Goal: Task Accomplishment & Management: Use online tool/utility

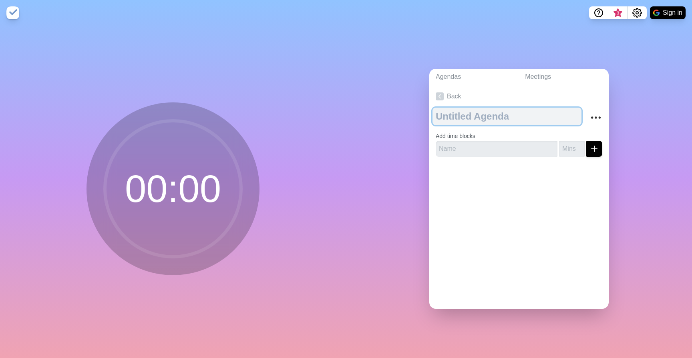
click at [455, 117] on textarea at bounding box center [506, 117] width 149 height 18
type textarea "[PERSON_NAME] Promotion Event"
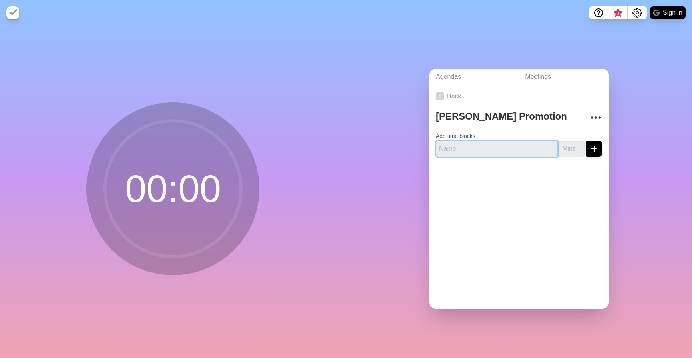
click at [497, 144] on input "text" at bounding box center [497, 149] width 122 height 16
click at [575, 149] on input "number" at bounding box center [572, 149] width 26 height 16
type input "10"
click at [593, 147] on icon "submit" at bounding box center [594, 149] width 10 height 10
click at [497, 145] on input "text" at bounding box center [497, 149] width 122 height 16
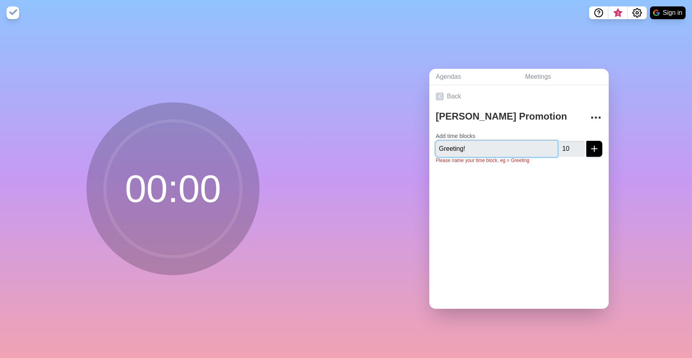
type input "Greeting!"
click at [586, 141] on button "submit" at bounding box center [594, 149] width 16 height 16
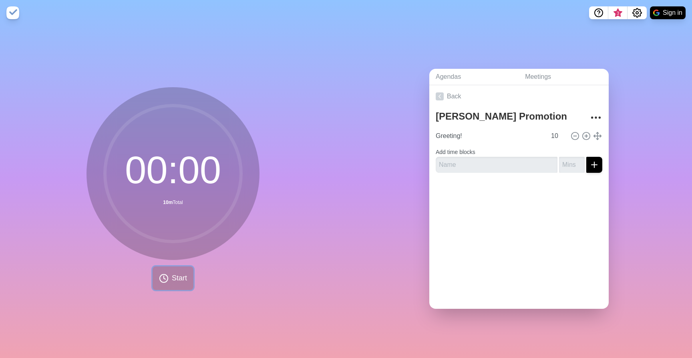
click at [178, 281] on span "Start" at bounding box center [179, 278] width 15 height 11
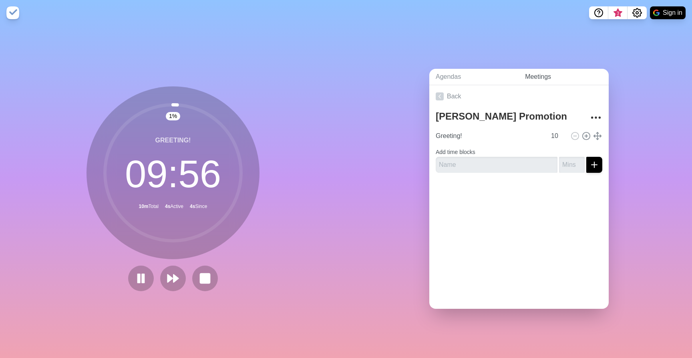
click at [543, 75] on link "Meetings" at bounding box center [564, 77] width 90 height 16
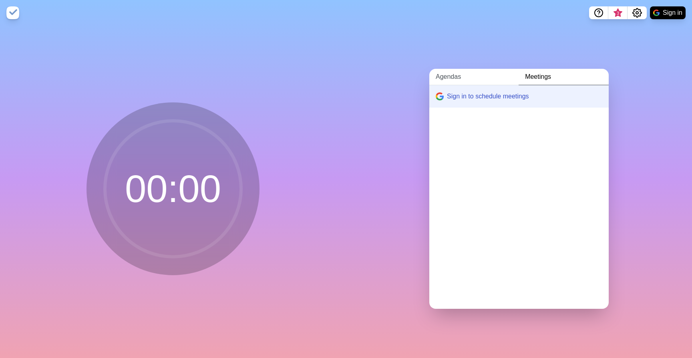
click at [466, 76] on link "Agendas" at bounding box center [473, 77] width 89 height 16
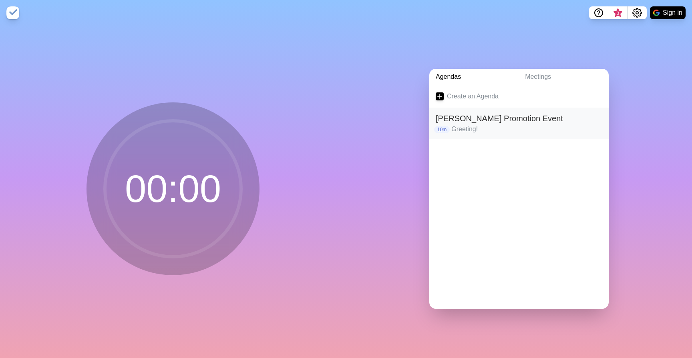
click at [447, 119] on h2 "[PERSON_NAME] Promotion Event" at bounding box center [519, 119] width 167 height 12
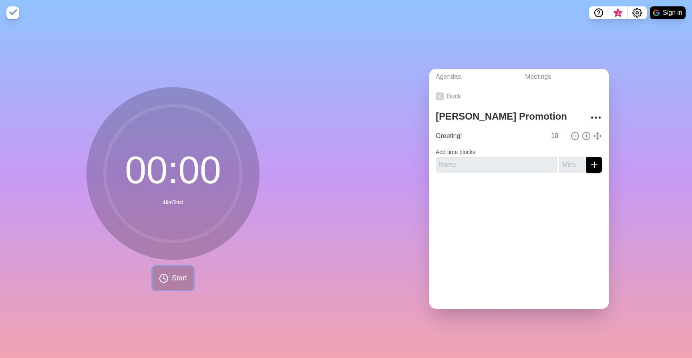
click at [182, 278] on span "Start" at bounding box center [179, 278] width 15 height 11
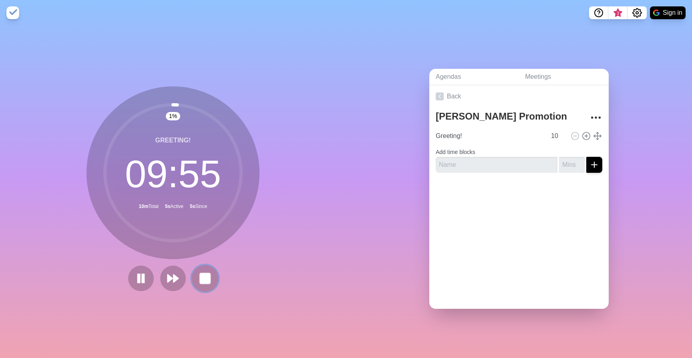
click at [208, 282] on rect at bounding box center [205, 278] width 10 height 10
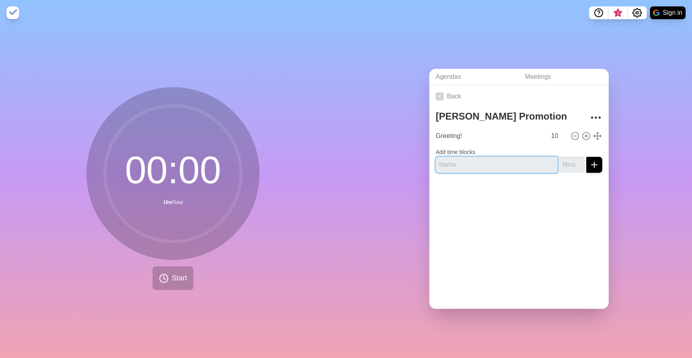
click at [465, 169] on input "text" at bounding box center [497, 165] width 122 height 16
type input "[PERSON_NAME]'s Promotion Event"
click at [586, 157] on button "submit" at bounding box center [594, 165] width 16 height 16
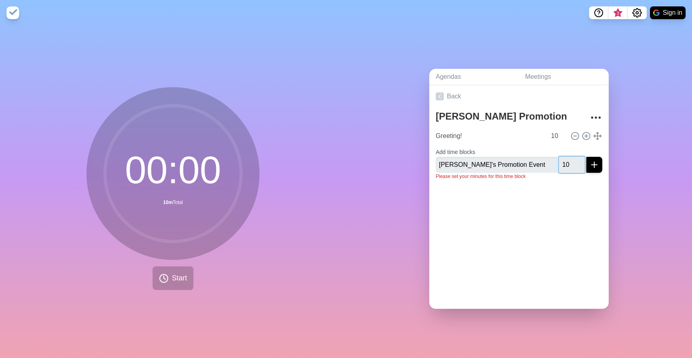
type input "10"
click at [586, 157] on button "submit" at bounding box center [594, 165] width 16 height 16
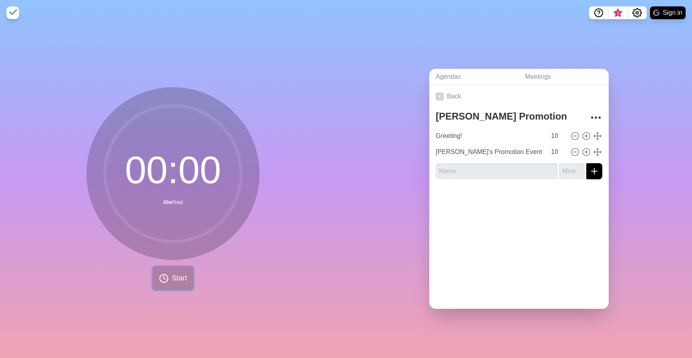
click at [179, 275] on span "Start" at bounding box center [179, 278] width 15 height 11
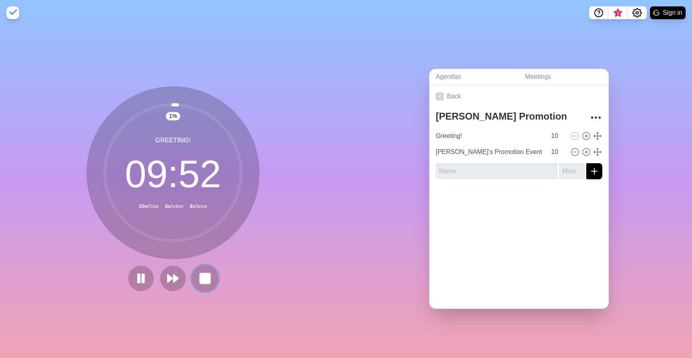
click at [209, 281] on rect at bounding box center [205, 278] width 10 height 10
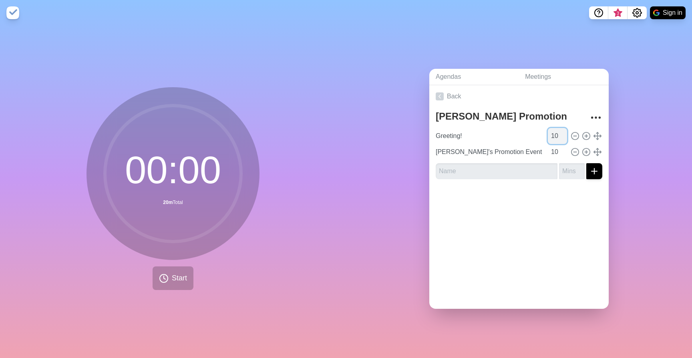
click at [550, 134] on input "10" at bounding box center [557, 136] width 19 height 16
click at [560, 134] on input "10" at bounding box center [557, 136] width 19 height 16
type input "1"
click at [559, 149] on input "10" at bounding box center [557, 152] width 19 height 16
type input "1"
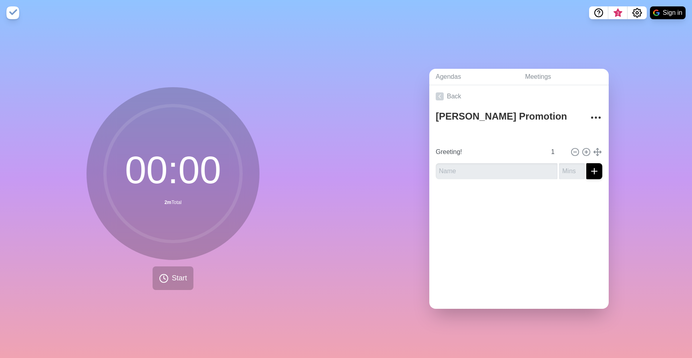
type input "[PERSON_NAME]'s Promotion Event"
type input "Greeting!"
click at [181, 285] on button "Start" at bounding box center [173, 279] width 41 height 24
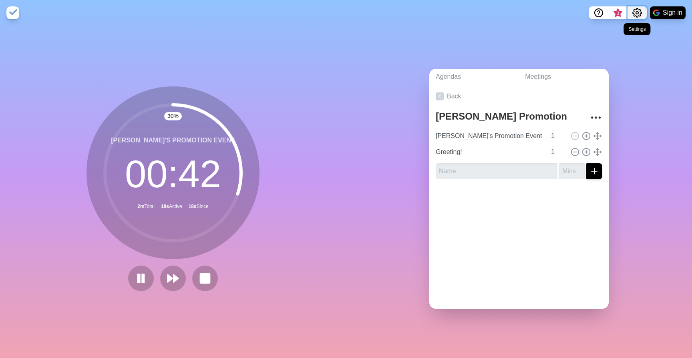
click at [635, 11] on icon "Settings" at bounding box center [637, 13] width 10 height 10
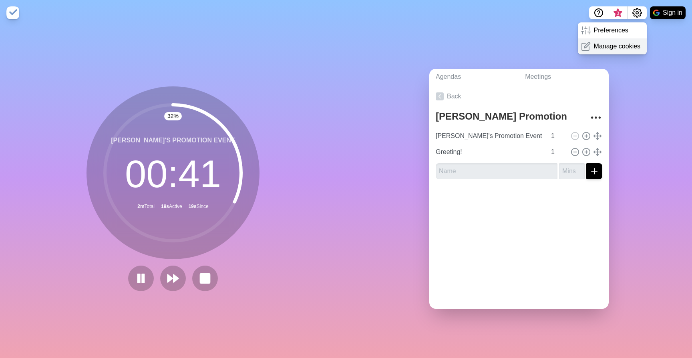
click at [621, 39] on div "Manage cookies" at bounding box center [612, 46] width 69 height 16
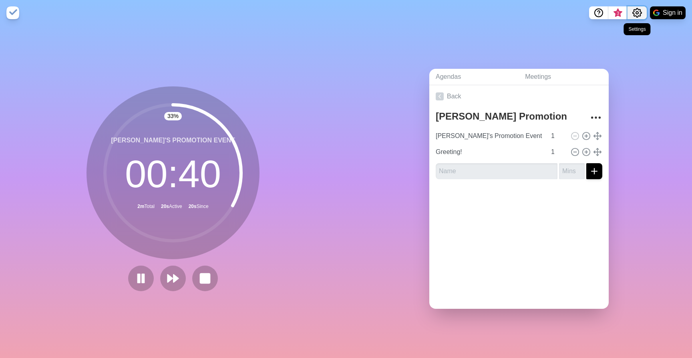
click at [639, 10] on icon "Settings" at bounding box center [637, 13] width 10 height 10
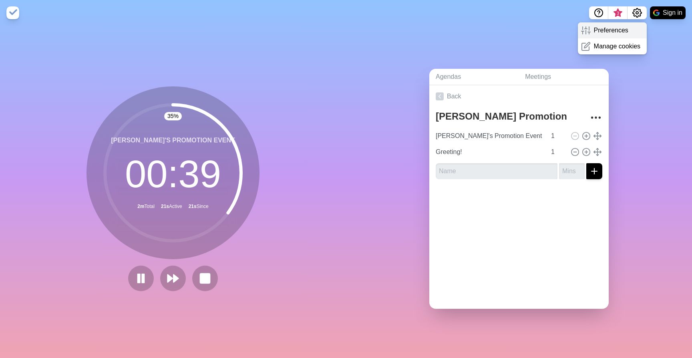
click at [604, 31] on p "Preferences" at bounding box center [611, 31] width 34 height 10
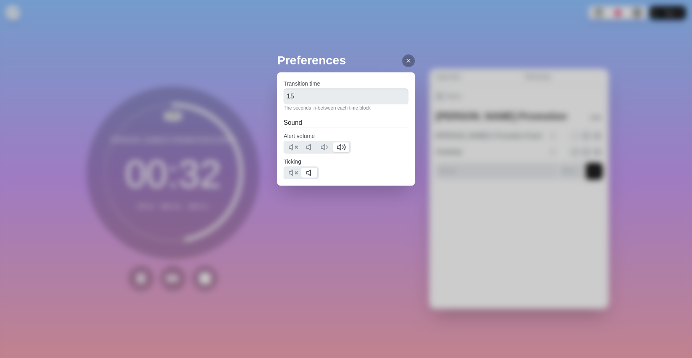
click at [405, 59] on icon at bounding box center [408, 61] width 6 height 6
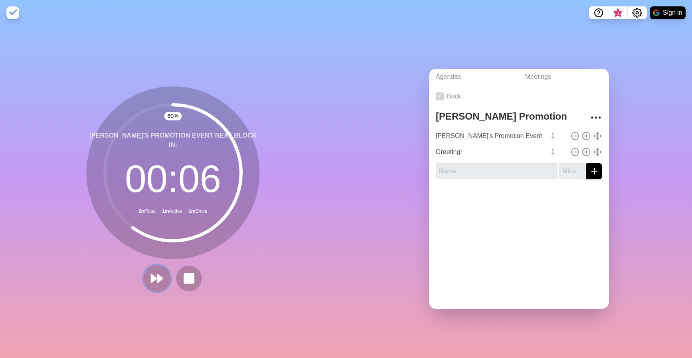
click at [162, 278] on polygon at bounding box center [159, 279] width 5 height 8
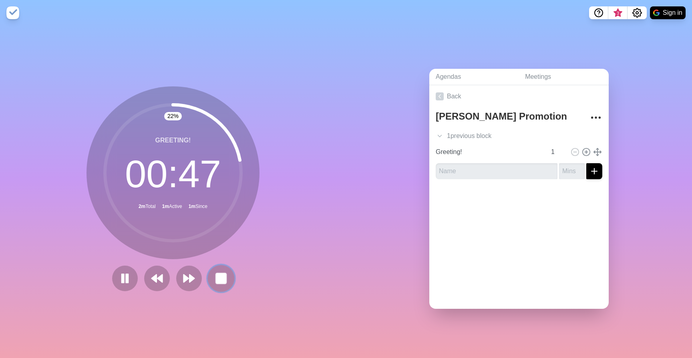
click at [228, 271] on button at bounding box center [220, 278] width 27 height 27
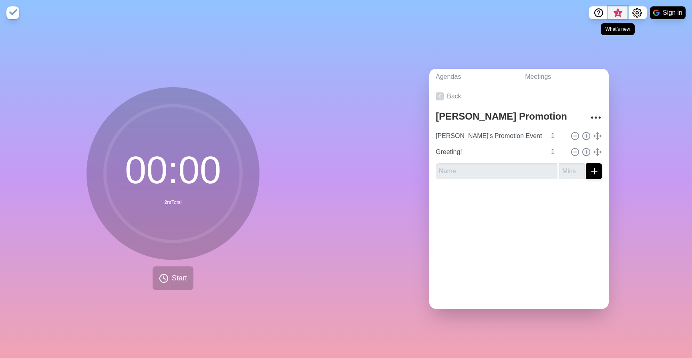
click at [617, 12] on span "3" at bounding box center [618, 13] width 6 height 6
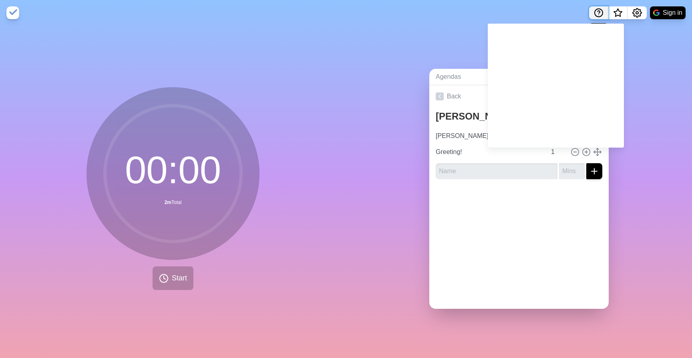
click at [601, 12] on icon "Help" at bounding box center [599, 13] width 10 height 10
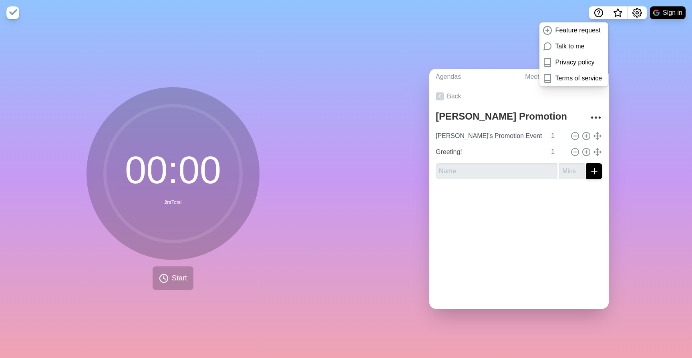
click at [314, 93] on div "00 : 00 2m Total Start" at bounding box center [173, 192] width 346 height 333
click at [398, 54] on div "Agendas Meetings Back [PERSON_NAME] Promotion Event [PERSON_NAME]'s Promotion E…" at bounding box center [519, 192] width 346 height 333
